Goal: Find specific page/section: Find specific page/section

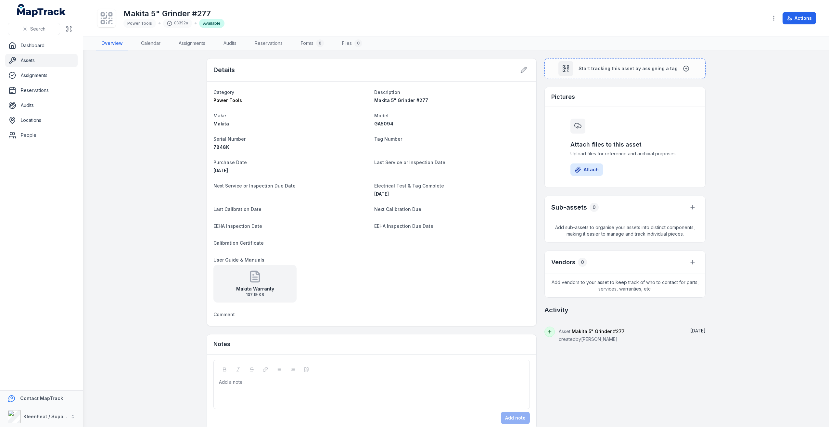
scroll to position [10, 0]
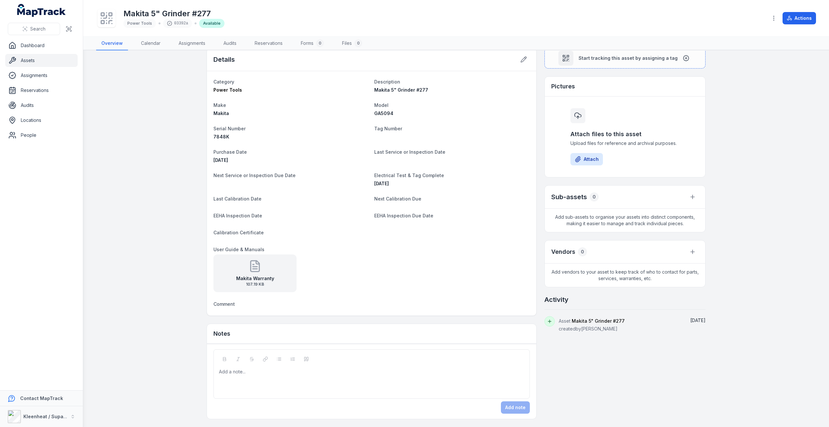
click at [466, 271] on div "Makita Warranty 107.19 KB" at bounding box center [371, 273] width 316 height 38
click at [170, 76] on main "Details Category Power Tools Description Makita 5" Grinder #277 Make Makita Mod…" at bounding box center [456, 238] width 746 height 376
click at [52, 47] on link "Dashboard" at bounding box center [41, 45] width 72 height 13
click at [45, 48] on link "Dashboard" at bounding box center [41, 45] width 72 height 13
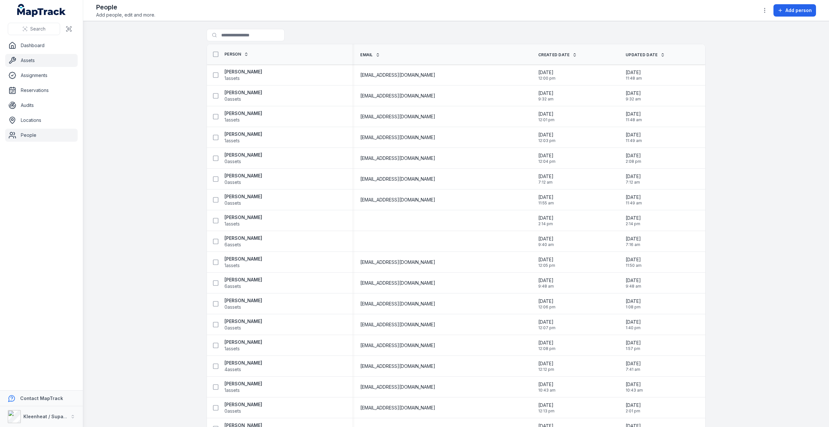
click at [29, 57] on link "Assets" at bounding box center [41, 60] width 72 height 13
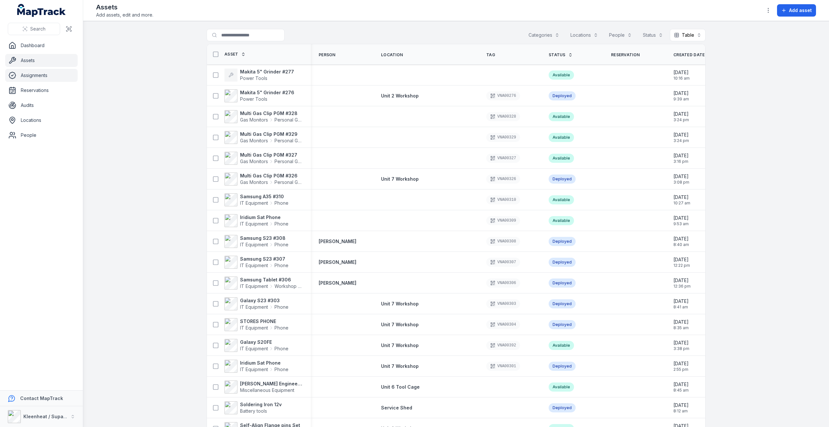
click at [57, 77] on link "Assignments" at bounding box center [41, 75] width 72 height 13
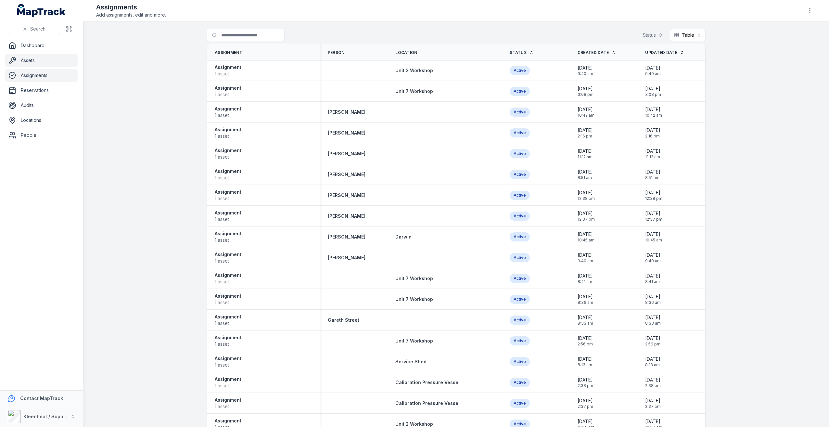
click at [27, 57] on link "Assets" at bounding box center [41, 60] width 72 height 13
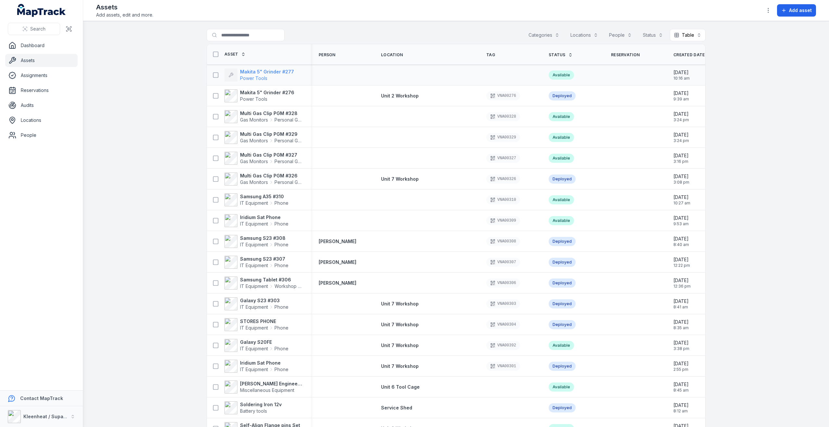
click at [278, 71] on strong "Makita 5" Grinder #277" at bounding box center [267, 72] width 54 height 6
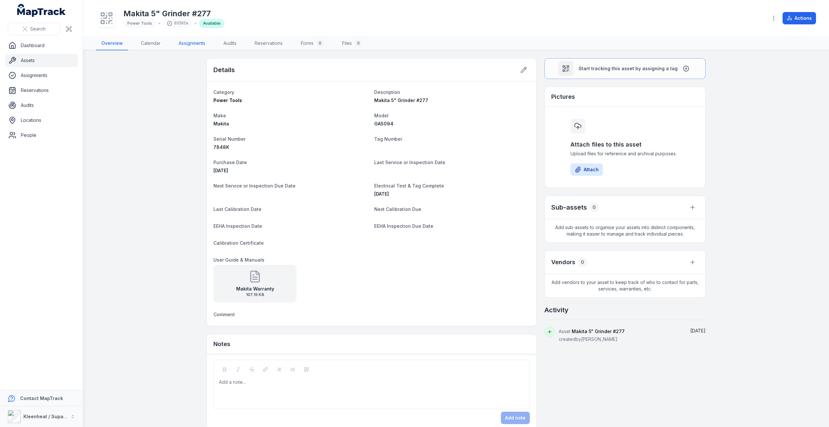
click at [193, 46] on link "Assignments" at bounding box center [191, 44] width 37 height 14
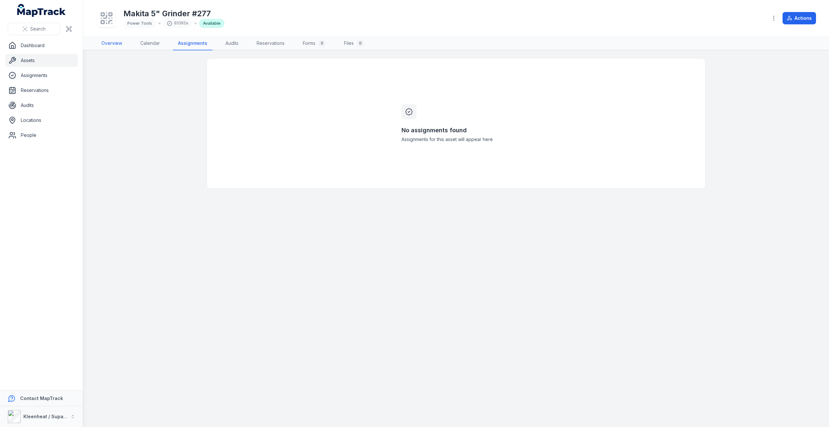
click at [112, 41] on link "Overview" at bounding box center [111, 44] width 31 height 14
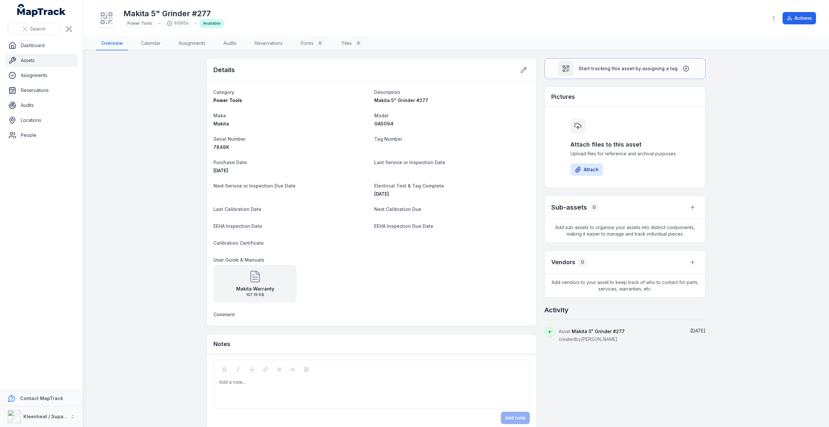
click at [148, 102] on main "Details Category Power Tools Description Makita 5" Grinder #277 Make Makita Mod…" at bounding box center [456, 238] width 746 height 376
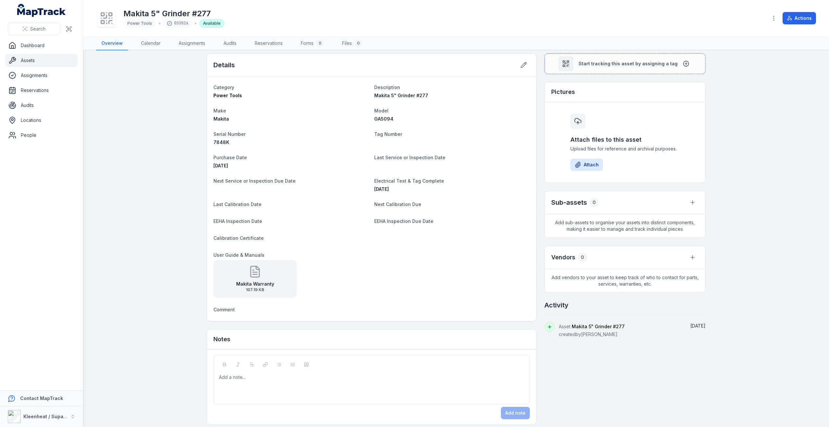
scroll to position [10, 0]
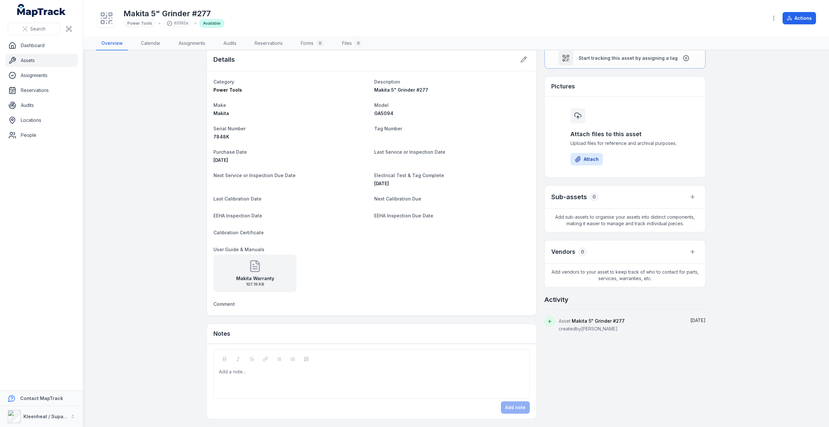
click at [333, 125] on dt "Serial Number" at bounding box center [291, 128] width 156 height 8
click at [109, 20] on icon at bounding box center [106, 18] width 14 height 14
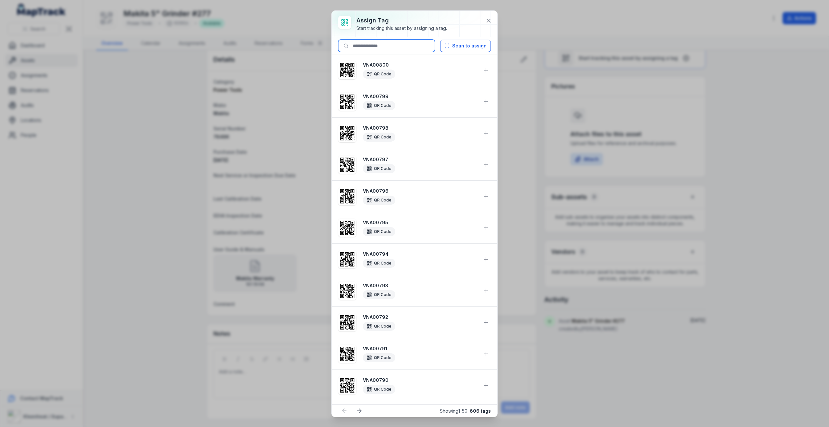
click at [383, 40] on input at bounding box center [386, 46] width 97 height 12
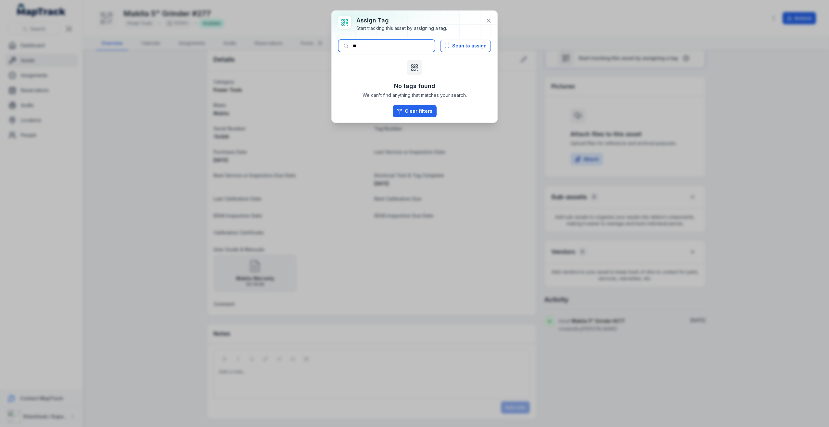
type input "*"
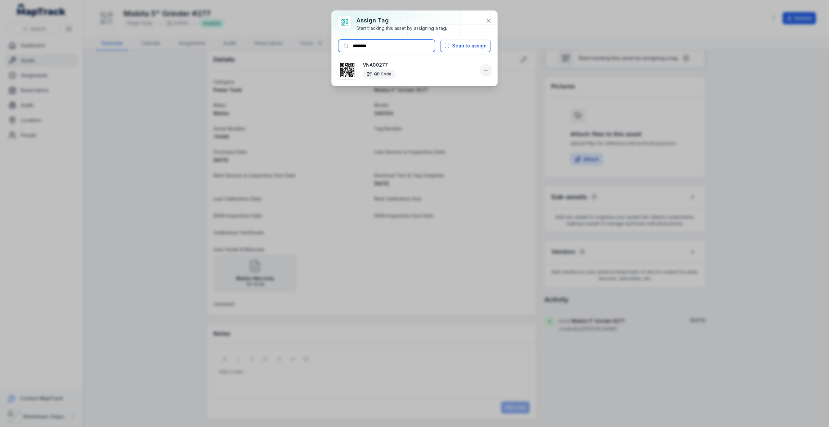
type input "********"
click at [486, 68] on icon at bounding box center [486, 70] width 6 height 6
